Goal: Find specific page/section: Find specific page/section

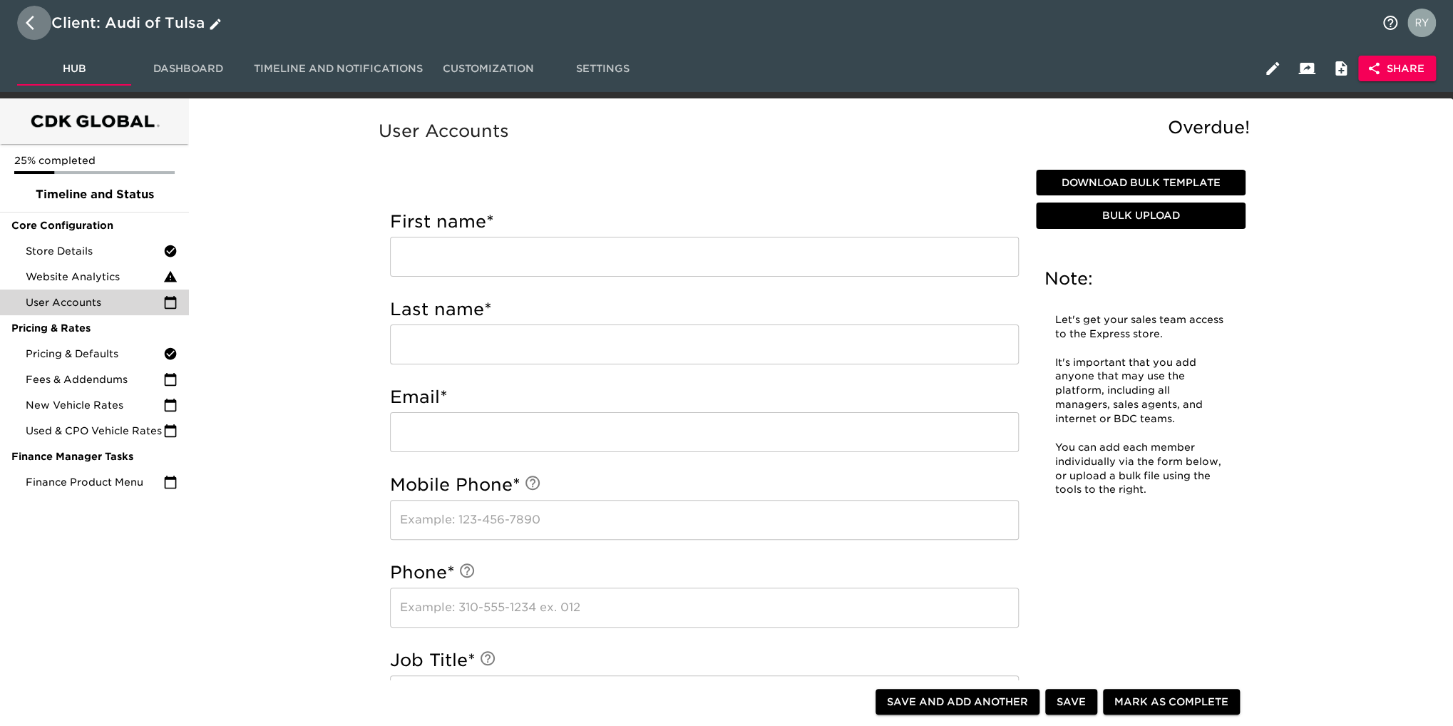
click at [33, 19] on icon "button" at bounding box center [34, 22] width 17 height 17
select select "10"
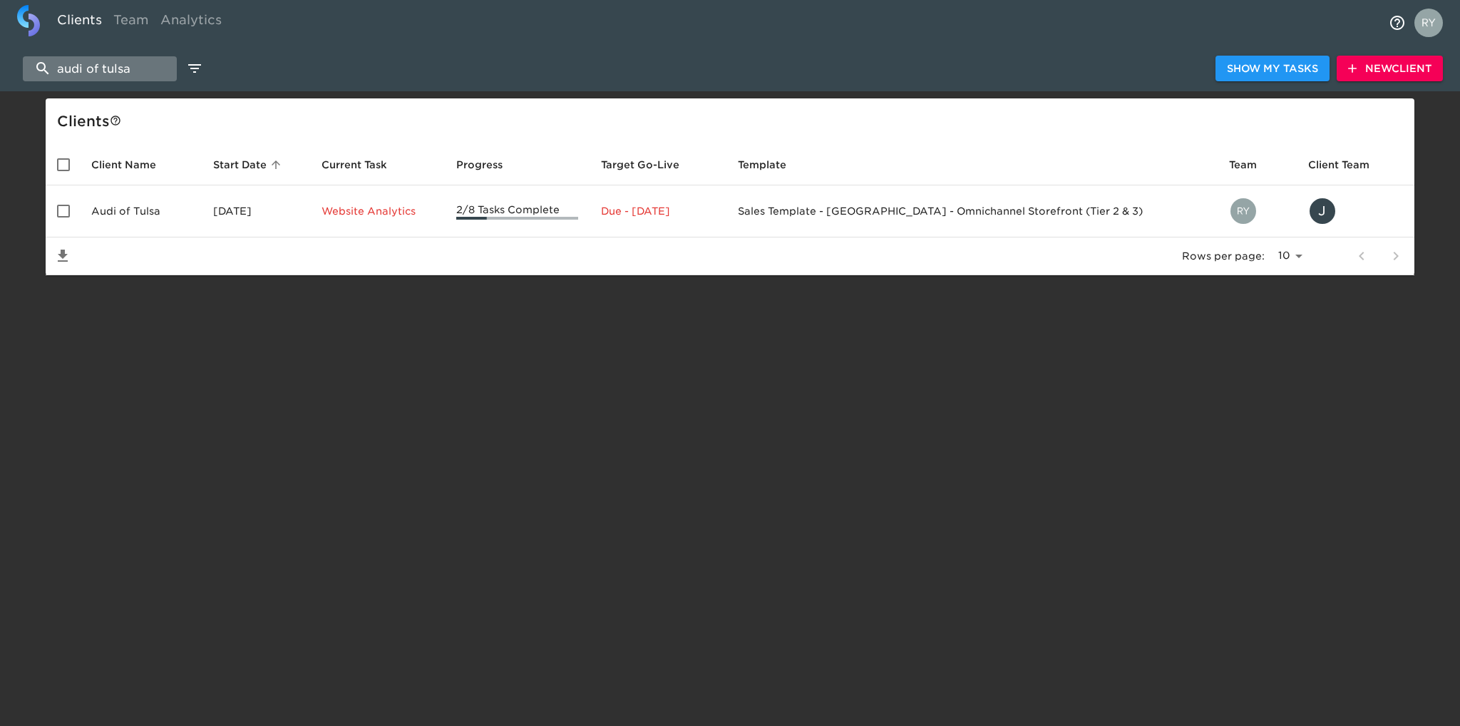
drag, startPoint x: 145, startPoint y: 69, endPoint x: 40, endPoint y: 63, distance: 105.7
click at [40, 63] on input "audi of tulsa" at bounding box center [100, 68] width 154 height 25
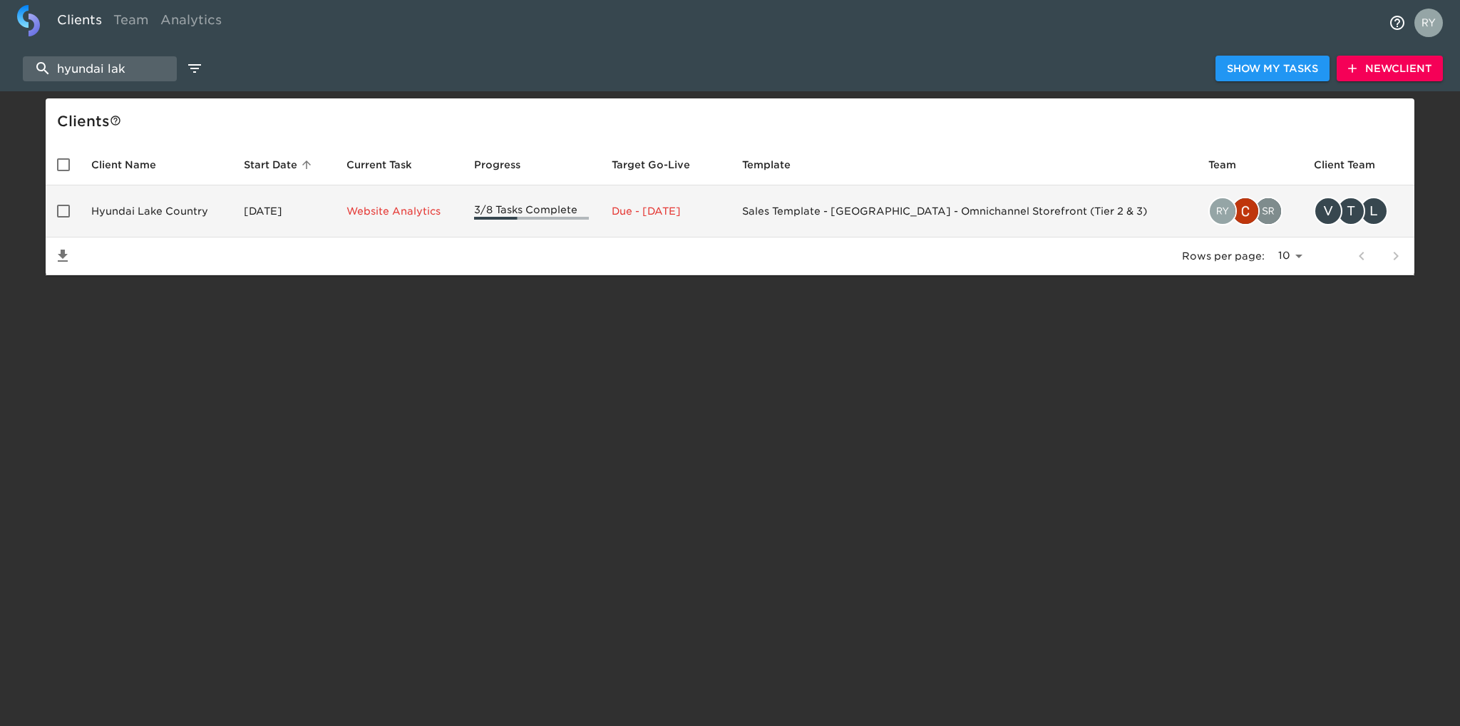
type input "hyundai lak"
click at [147, 201] on td "Hyundai Lake Country" at bounding box center [156, 211] width 153 height 52
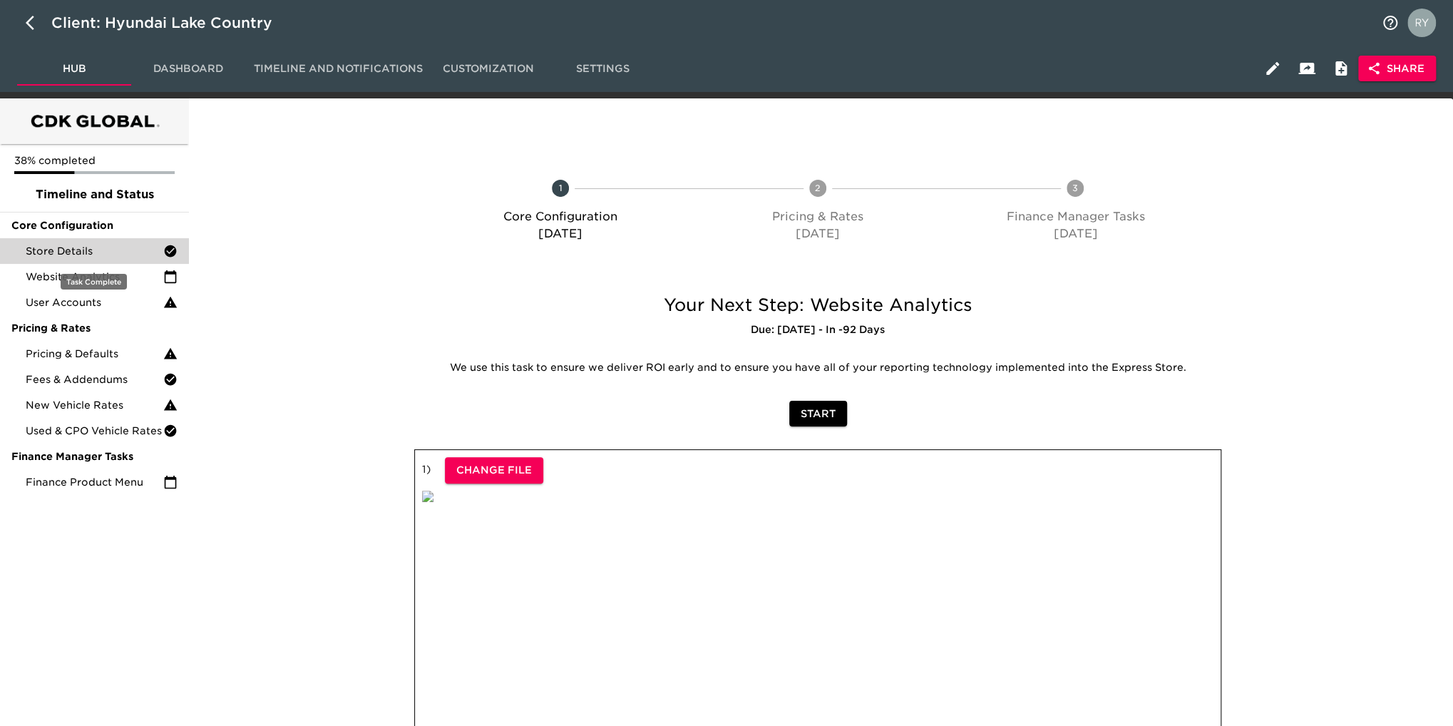
click at [78, 252] on span "Store Details" at bounding box center [95, 251] width 138 height 14
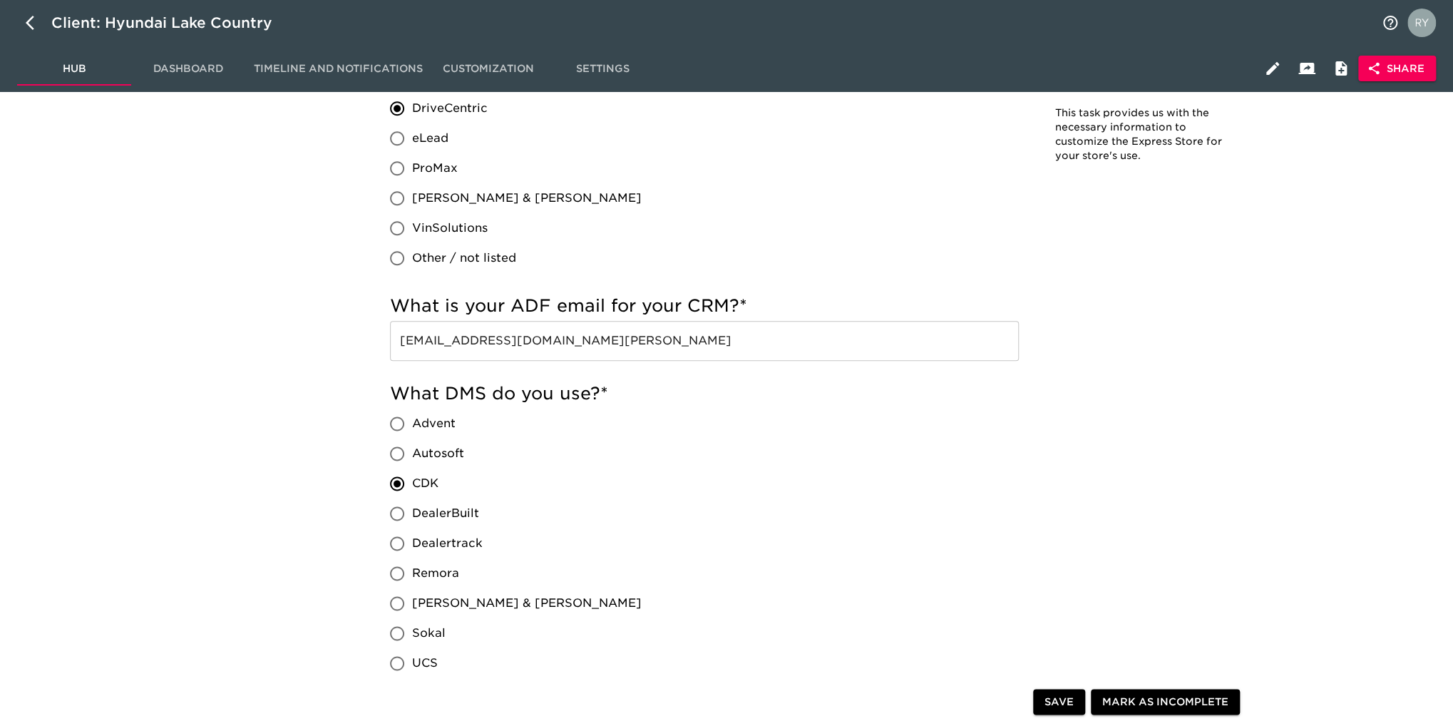
scroll to position [927, 0]
